Goal: Navigation & Orientation: Find specific page/section

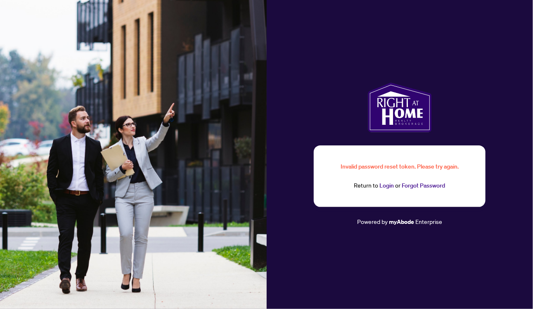
click at [387, 186] on link "Login" at bounding box center [387, 185] width 14 height 7
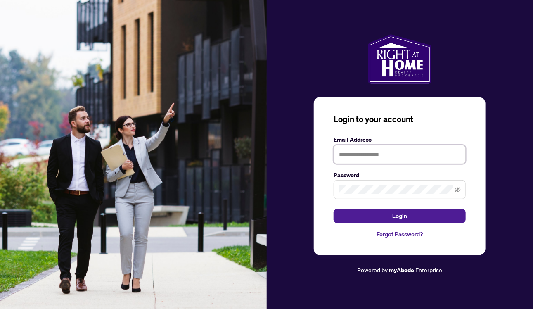
type input "**********"
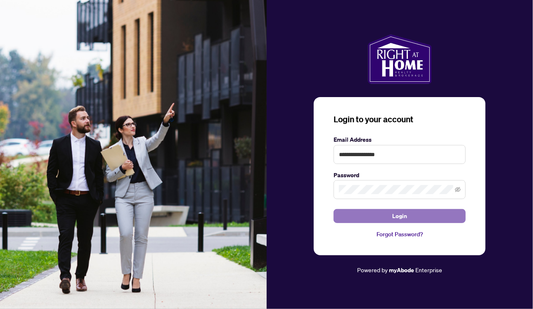
click at [385, 216] on button "Login" at bounding box center [399, 216] width 132 height 14
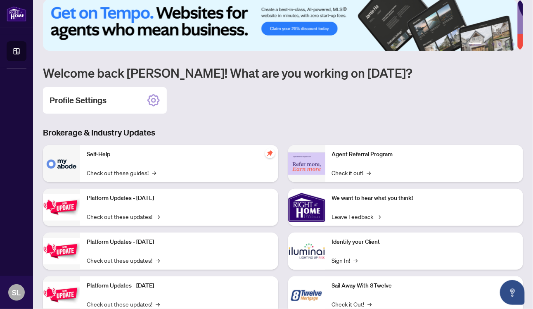
scroll to position [63, 0]
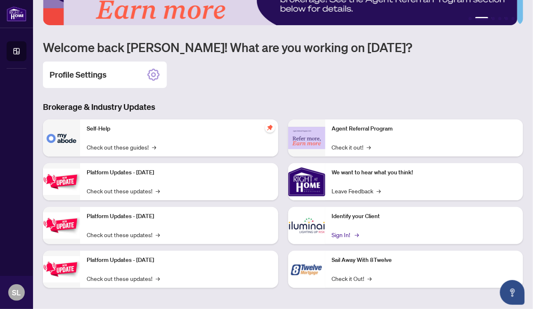
click at [337, 233] on link "Sign In! →" at bounding box center [345, 234] width 26 height 9
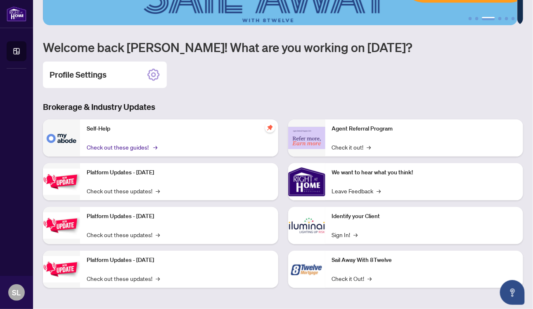
click at [99, 146] on link "Check out these guides! →" at bounding box center [121, 146] width 69 height 9
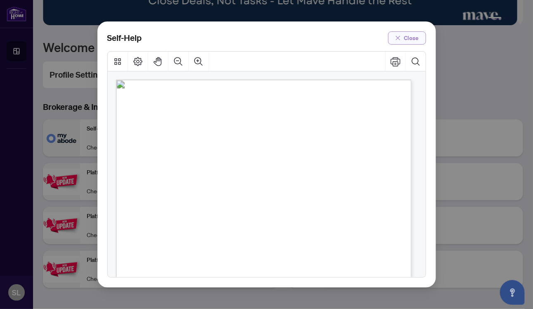
click at [420, 37] on button "Close" at bounding box center [407, 37] width 38 height 13
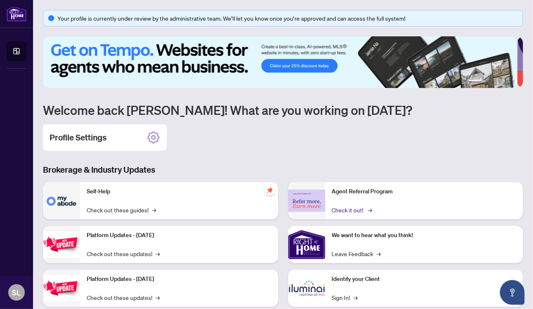
click at [349, 205] on link "Check it out! →" at bounding box center [351, 209] width 39 height 9
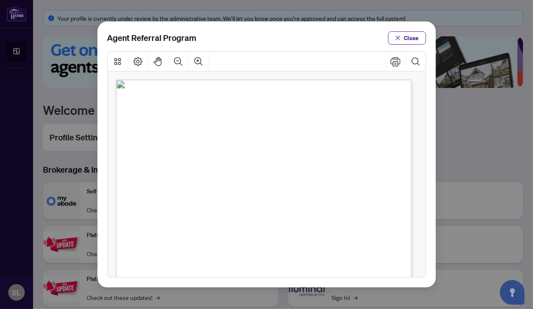
scroll to position [48, 0]
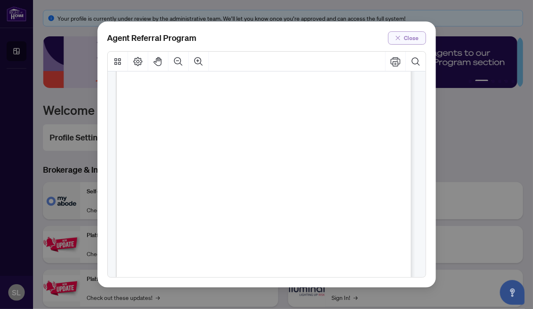
click at [415, 33] on span "Close" at bounding box center [411, 37] width 15 height 13
